Goal: Task Accomplishment & Management: Complete application form

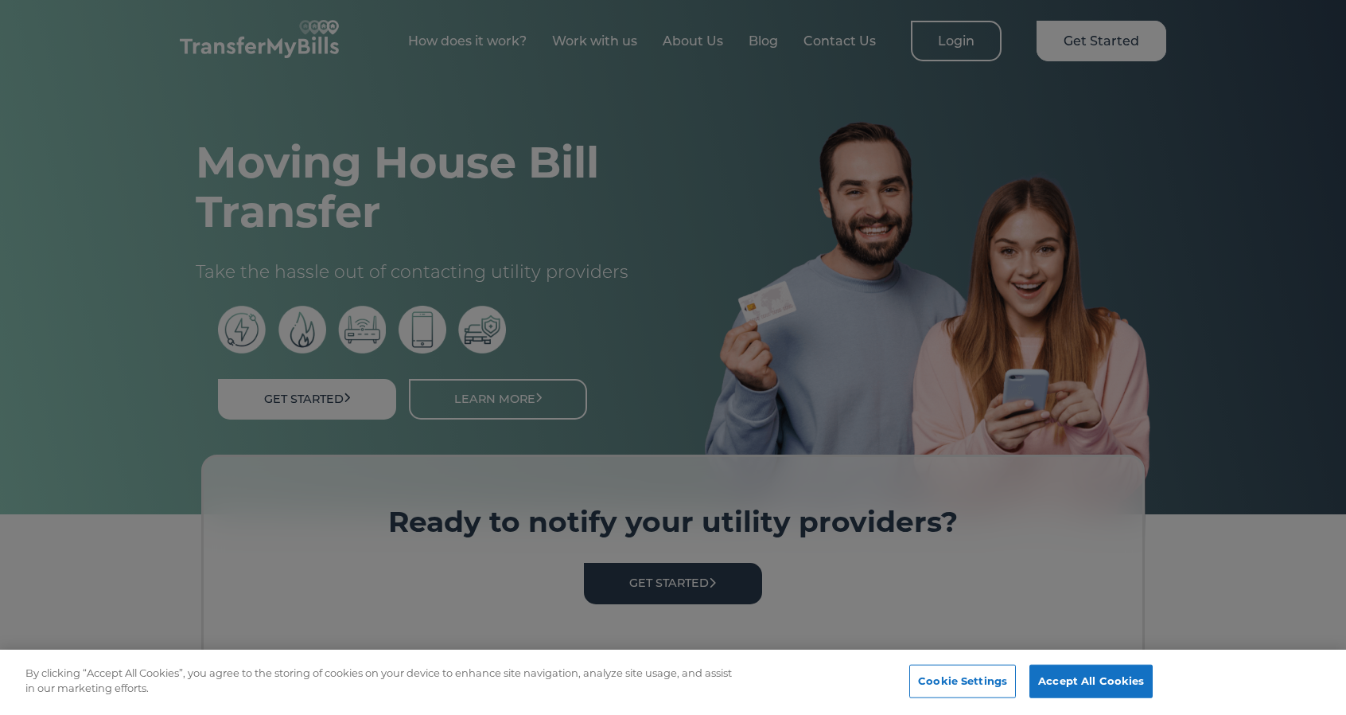
click at [670, 402] on div at bounding box center [673, 357] width 1346 height 715
drag, startPoint x: 987, startPoint y: 463, endPoint x: 1023, endPoint y: 602, distance: 143.8
click at [987, 465] on div at bounding box center [673, 357] width 1346 height 715
click at [1058, 677] on button "Accept All Cookies" at bounding box center [1091, 680] width 123 height 33
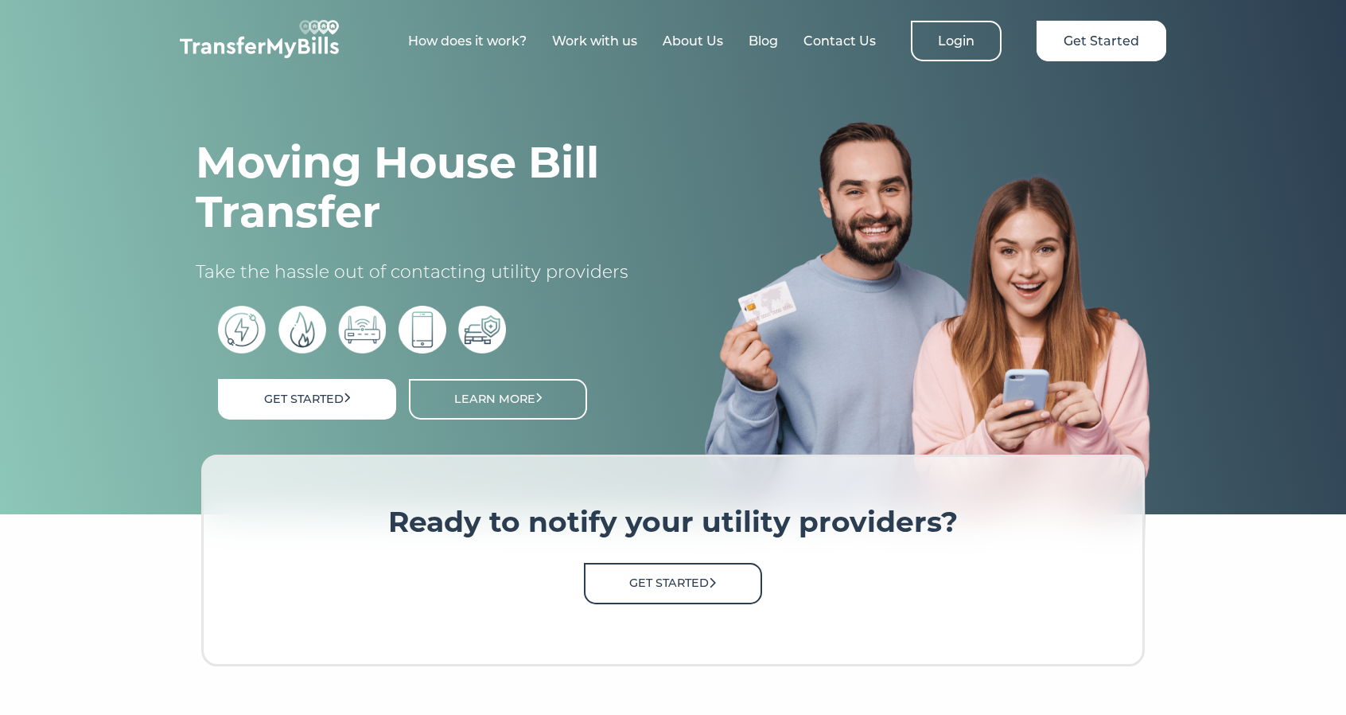
click at [682, 581] on link "Get Started" at bounding box center [673, 583] width 178 height 41
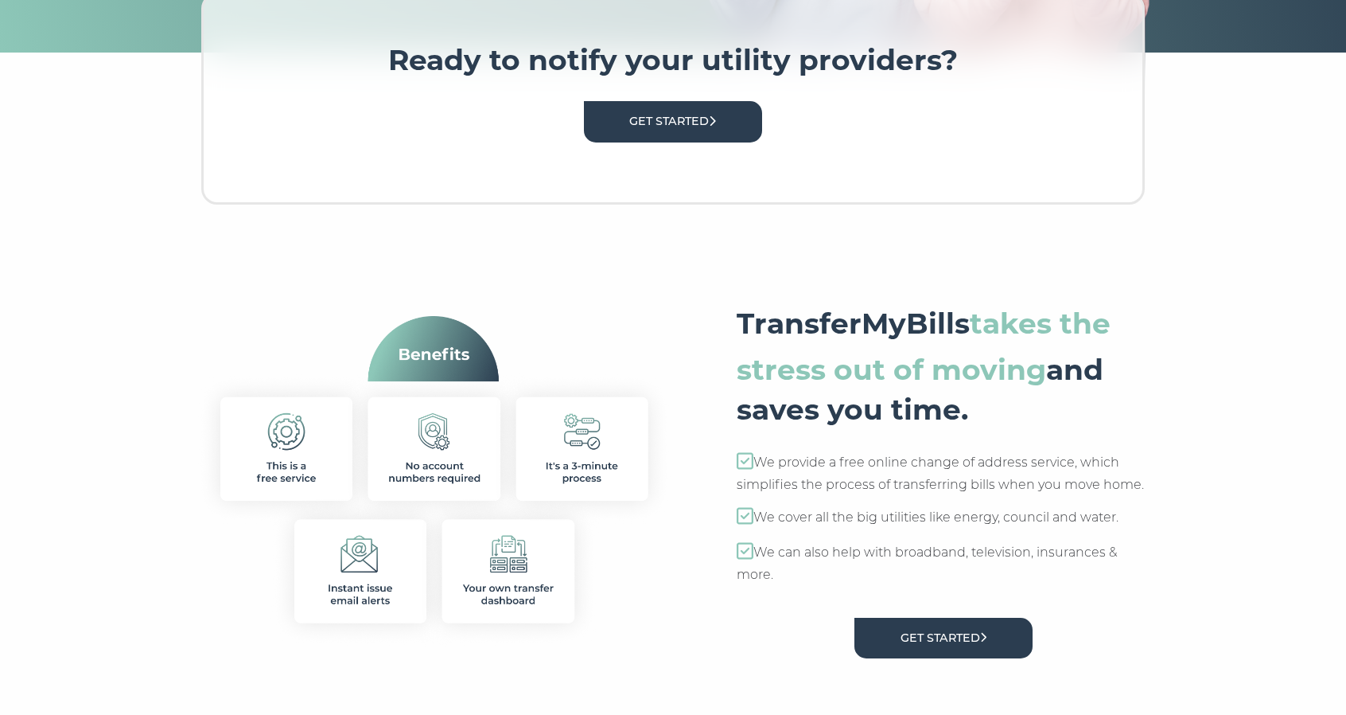
scroll to position [477, 0]
